Goal: Check status: Check status

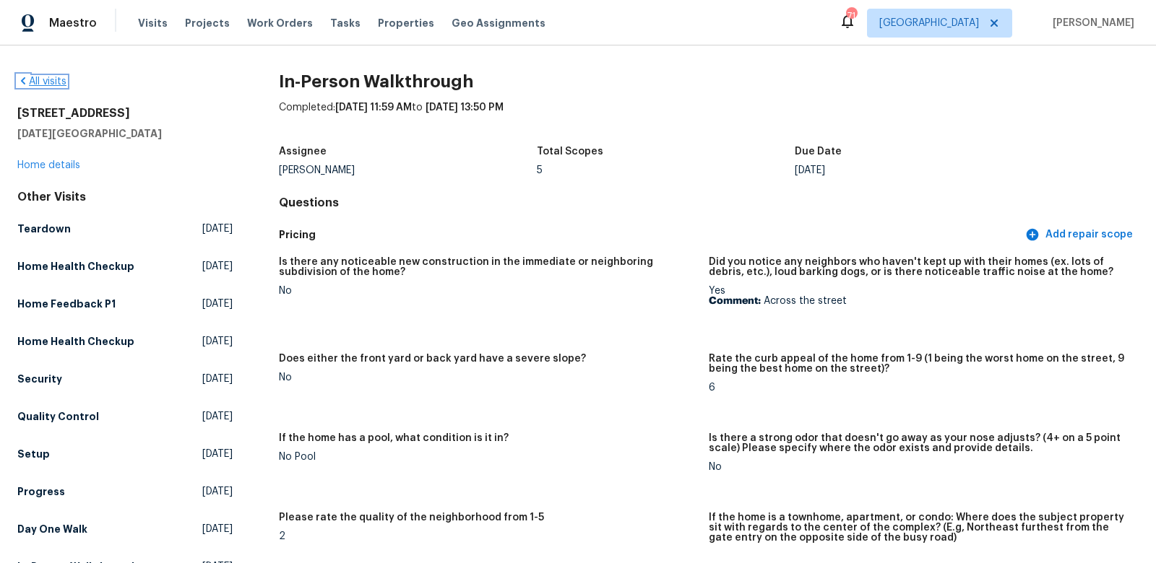
click at [48, 79] on link "All visits" at bounding box center [41, 82] width 49 height 10
